Goal: Transaction & Acquisition: Purchase product/service

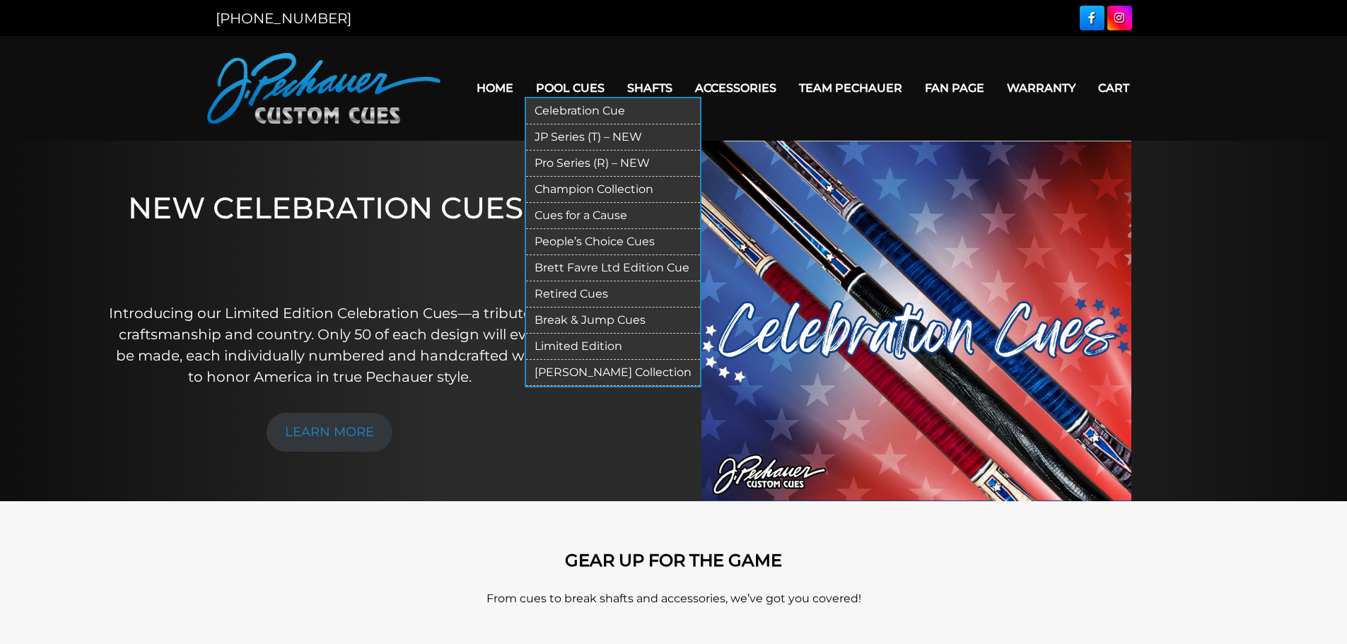
click at [570, 139] on link "JP Series (T) – NEW" at bounding box center [613, 137] width 174 height 26
click at [549, 162] on link "Pro Series (R) – NEW" at bounding box center [613, 164] width 174 height 26
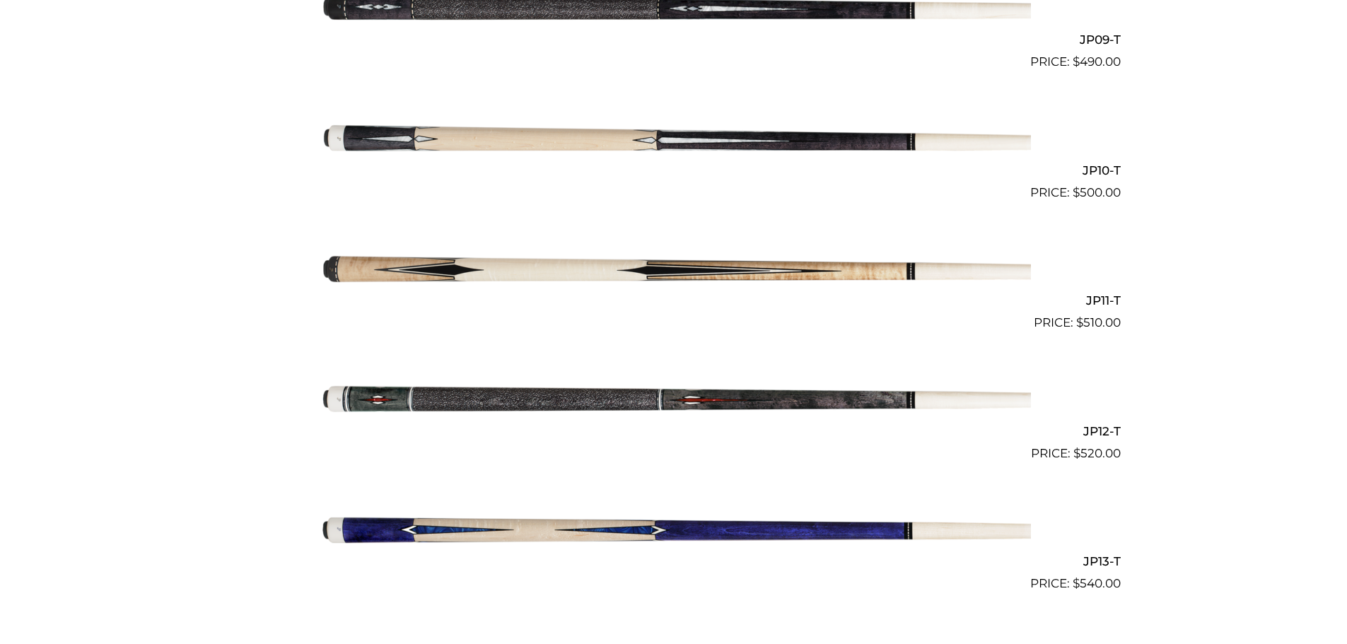
scroll to position [1555, 0]
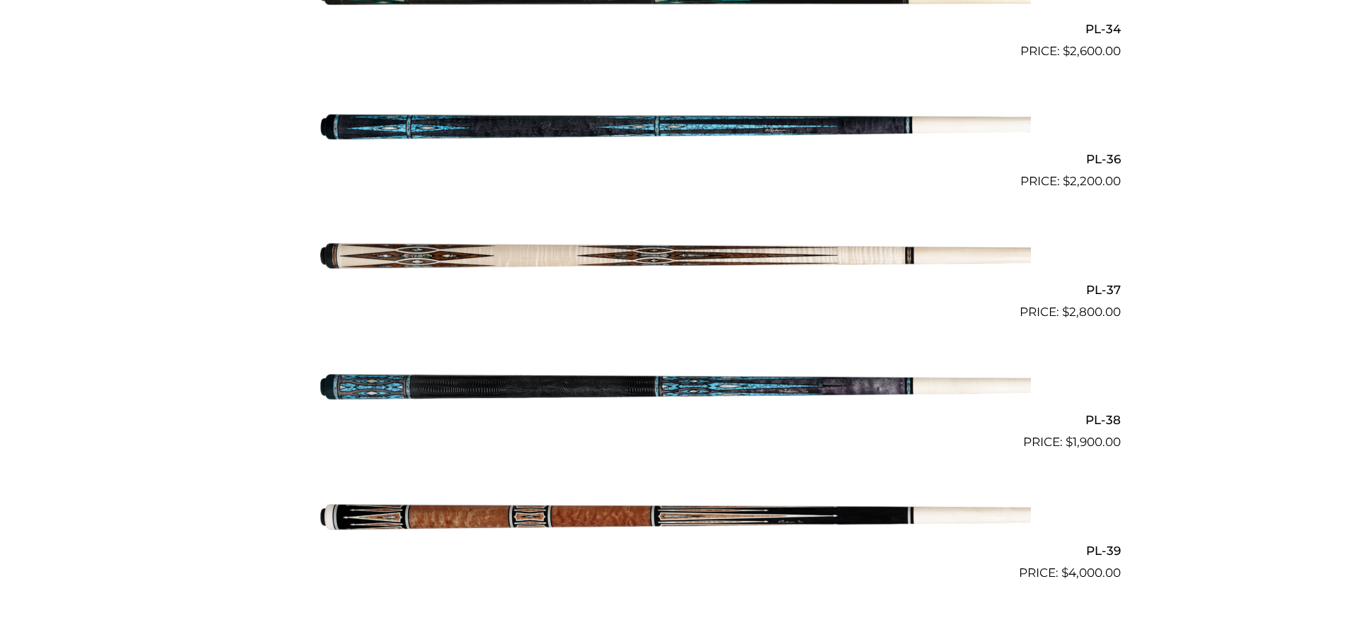
scroll to position [3869, 0]
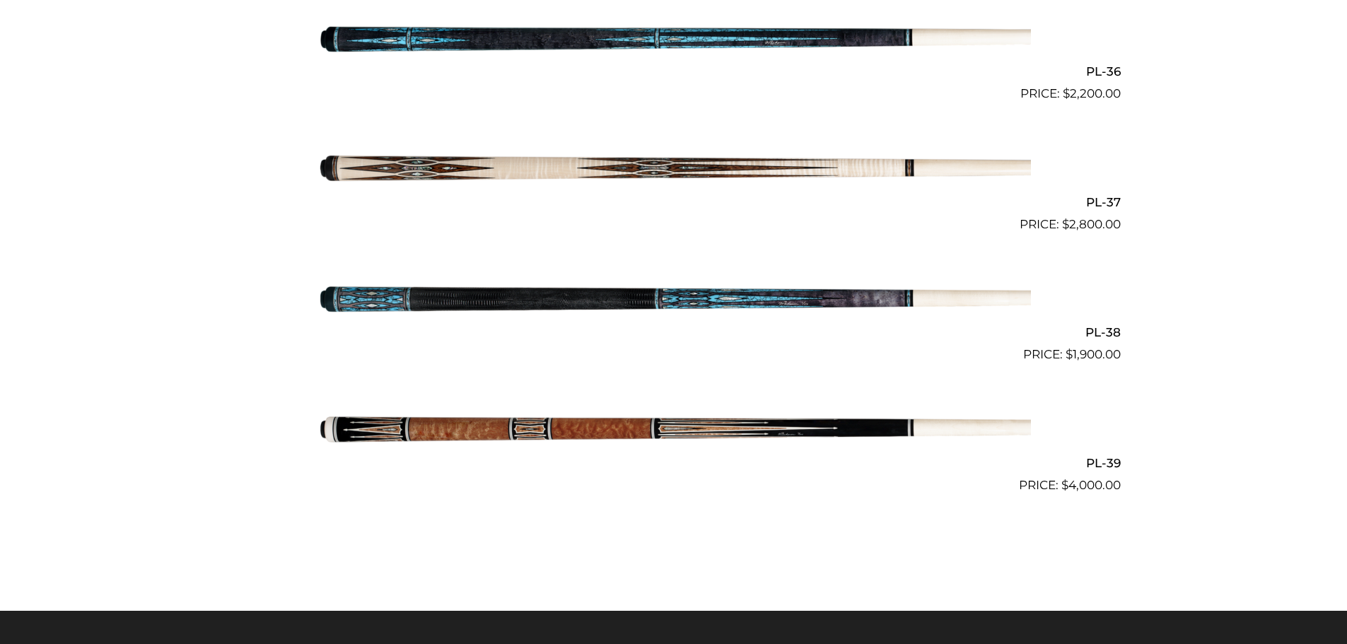
click at [604, 433] on img at bounding box center [674, 429] width 714 height 119
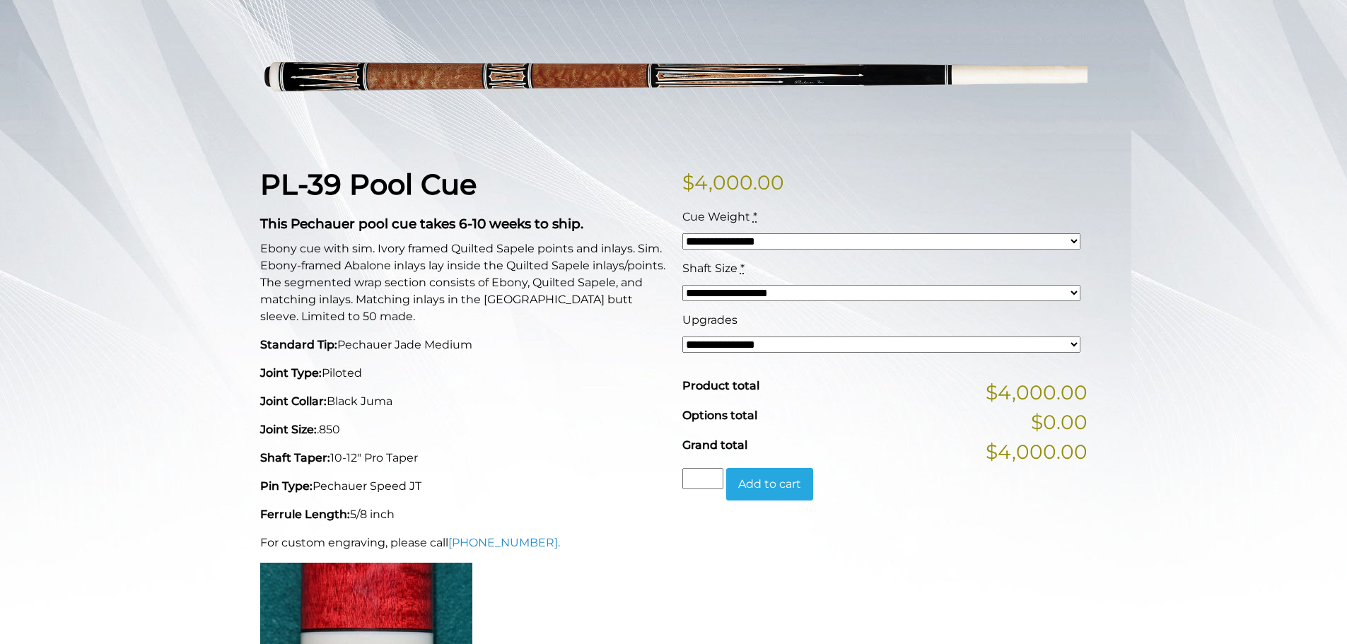
scroll to position [212, 0]
